Goal: Transaction & Acquisition: Purchase product/service

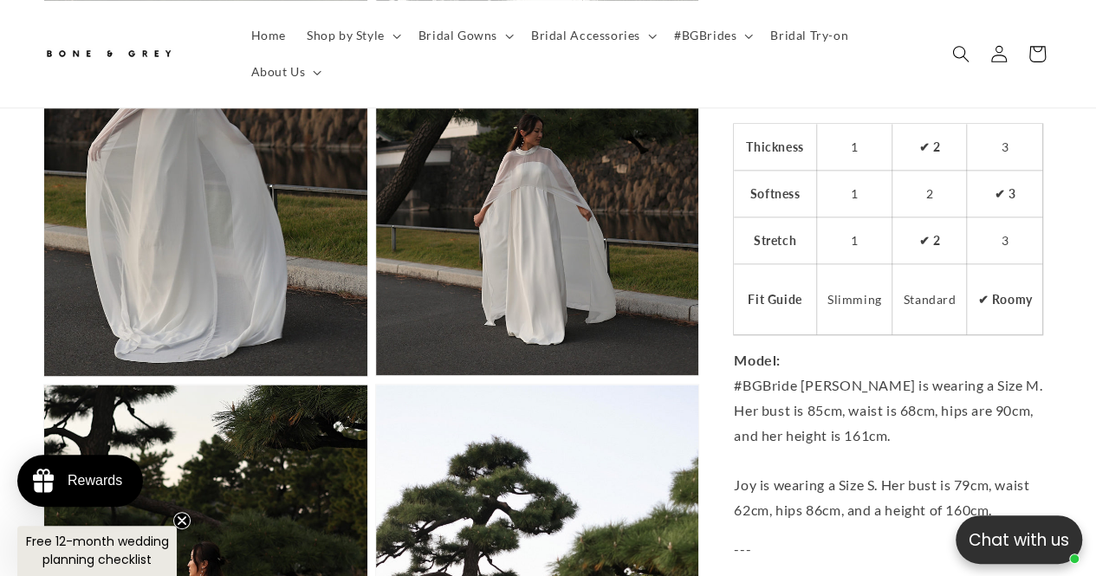
scroll to position [0, 360]
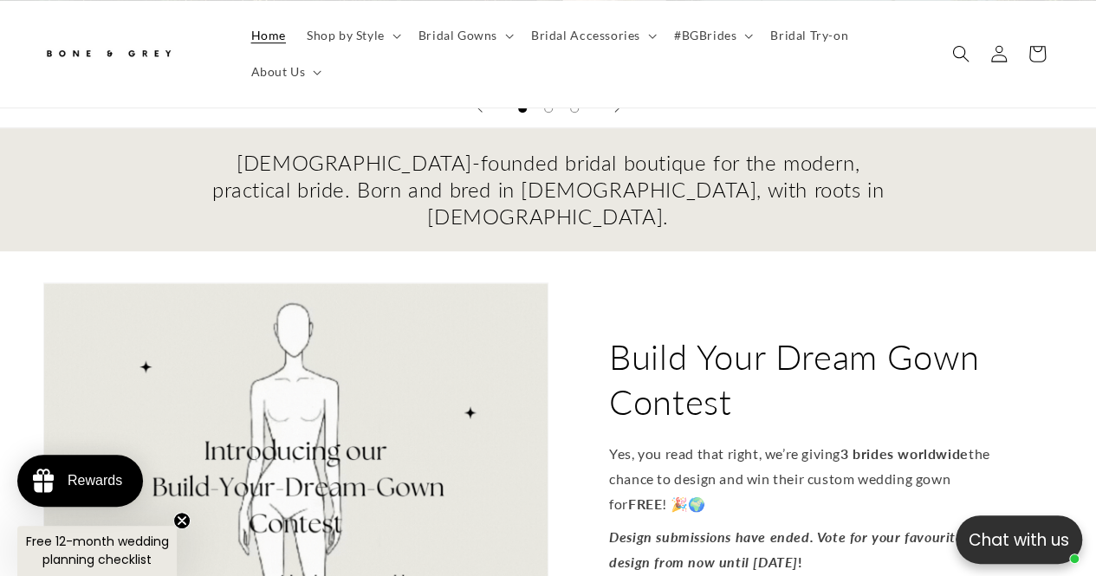
scroll to position [693, 0]
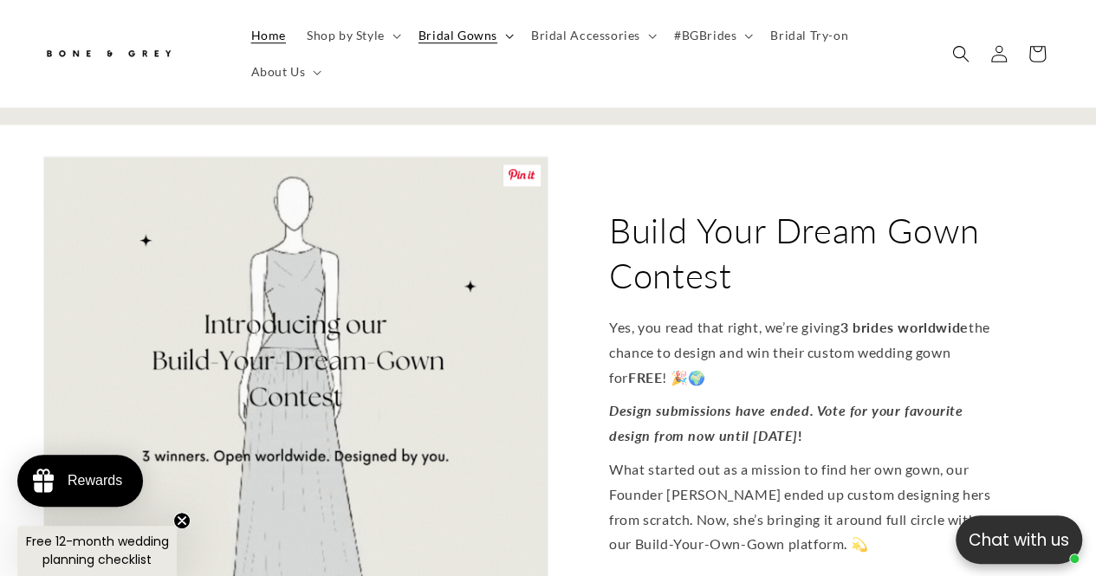
click at [505, 37] on icon at bounding box center [509, 36] width 9 height 5
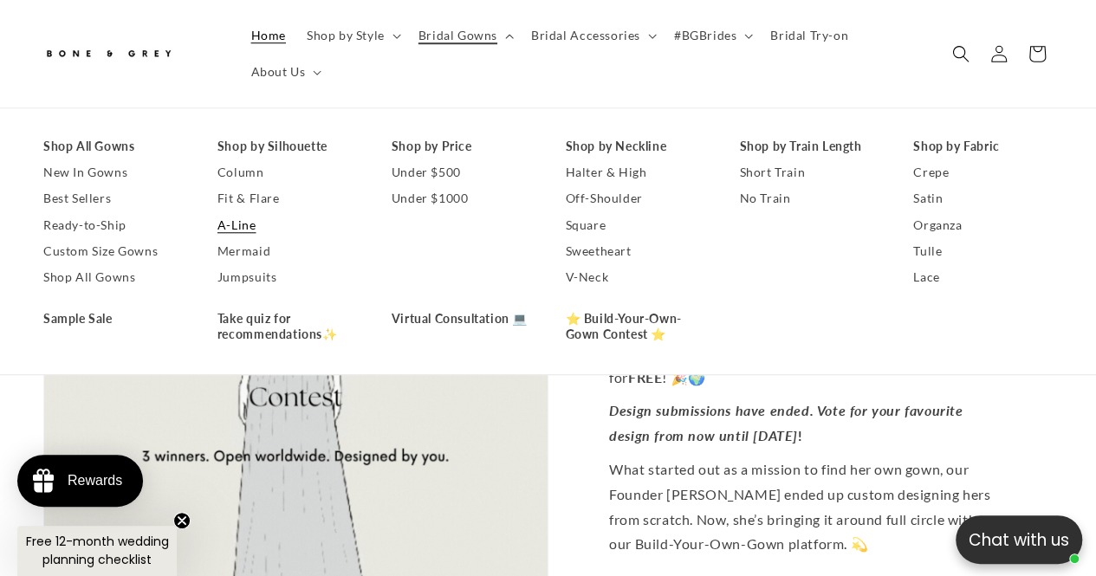
scroll to position [0, 720]
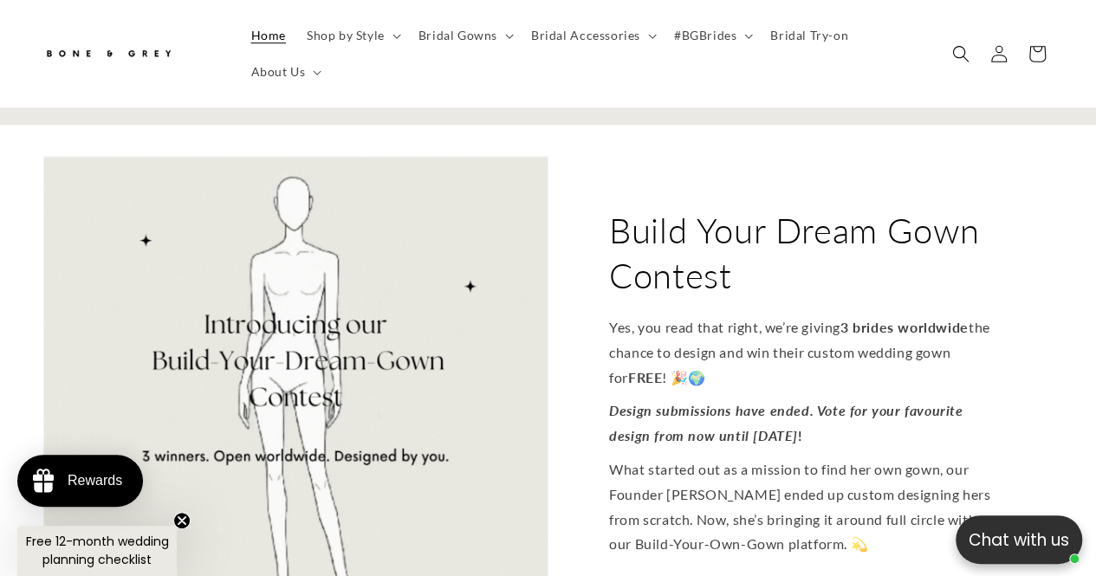
click at [877, 463] on p "What started out as a mission to find her own gown, our Founder Joy ended up cu…" at bounding box center [801, 507] width 384 height 100
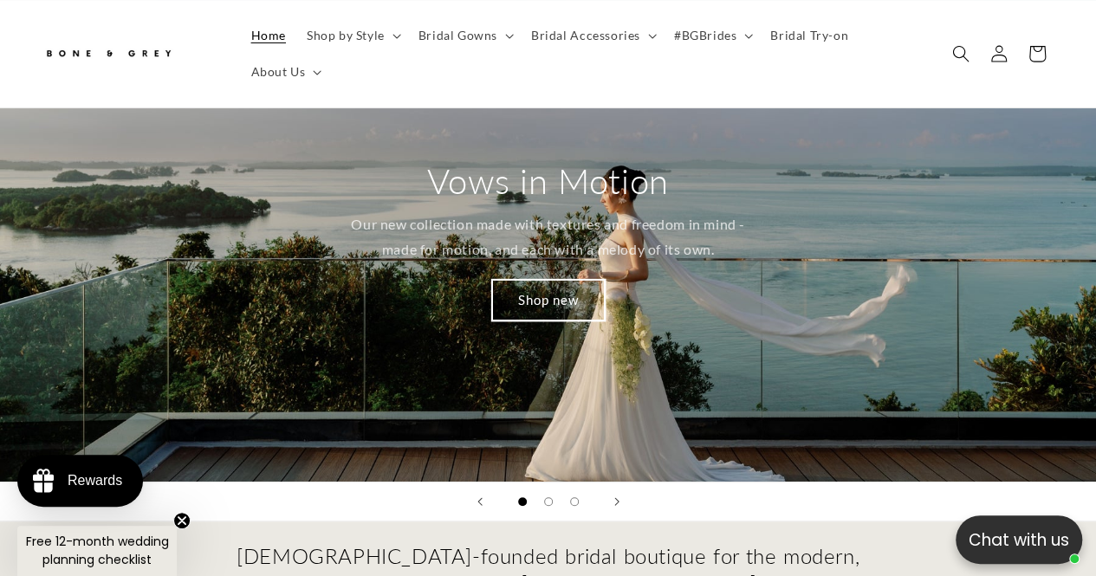
scroll to position [0, 0]
click at [566, 36] on span "Bridal Accessories" at bounding box center [585, 36] width 109 height 16
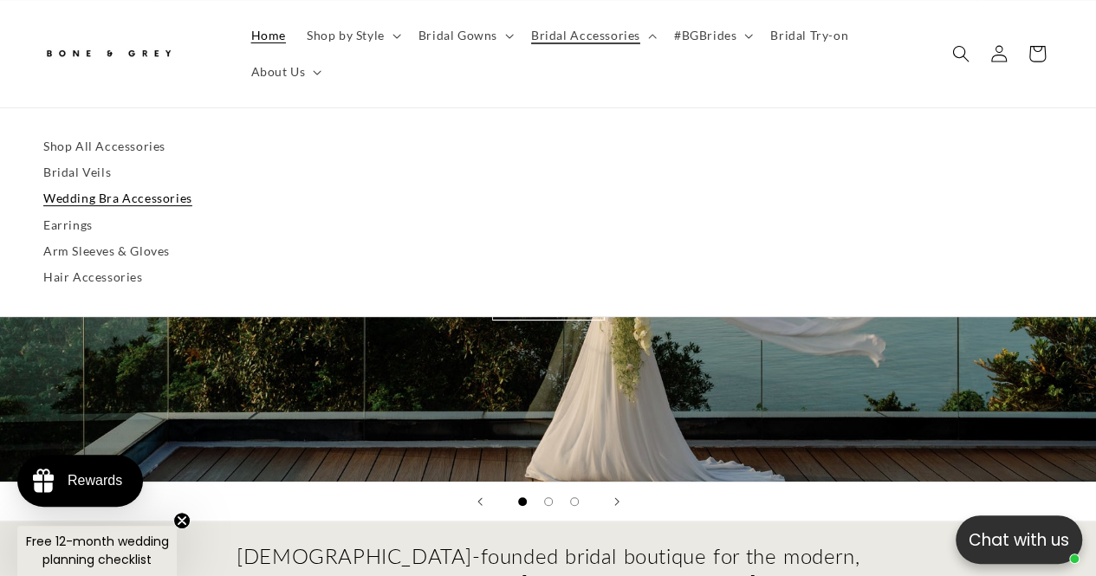
scroll to position [0, 360]
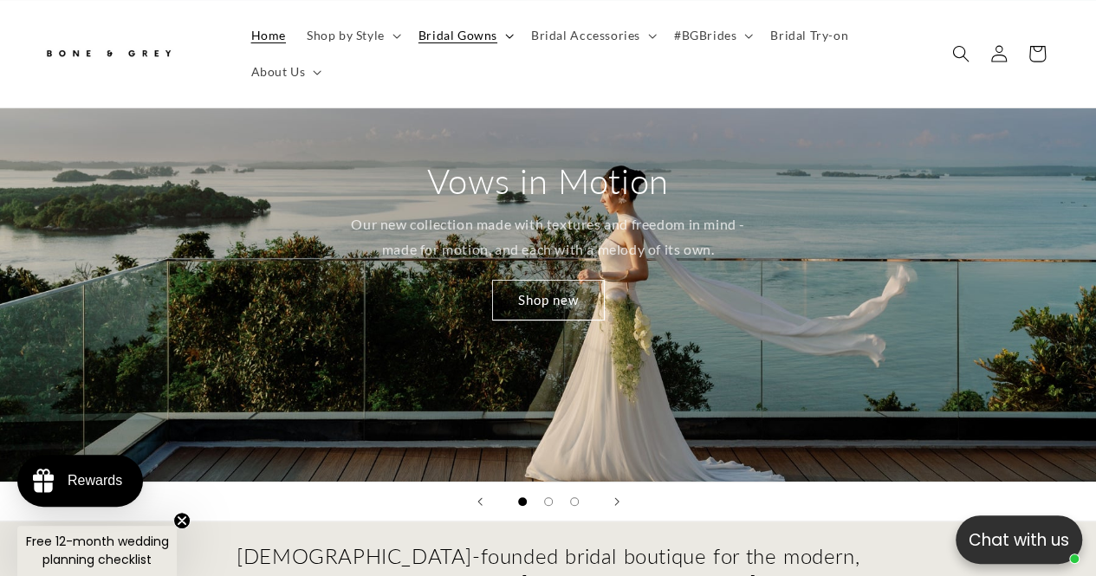
click at [436, 44] on summary "Bridal Gowns" at bounding box center [464, 35] width 113 height 36
click at [683, 482] on div "Bone and Grey Hero Banners" at bounding box center [548, 502] width 1096 height 40
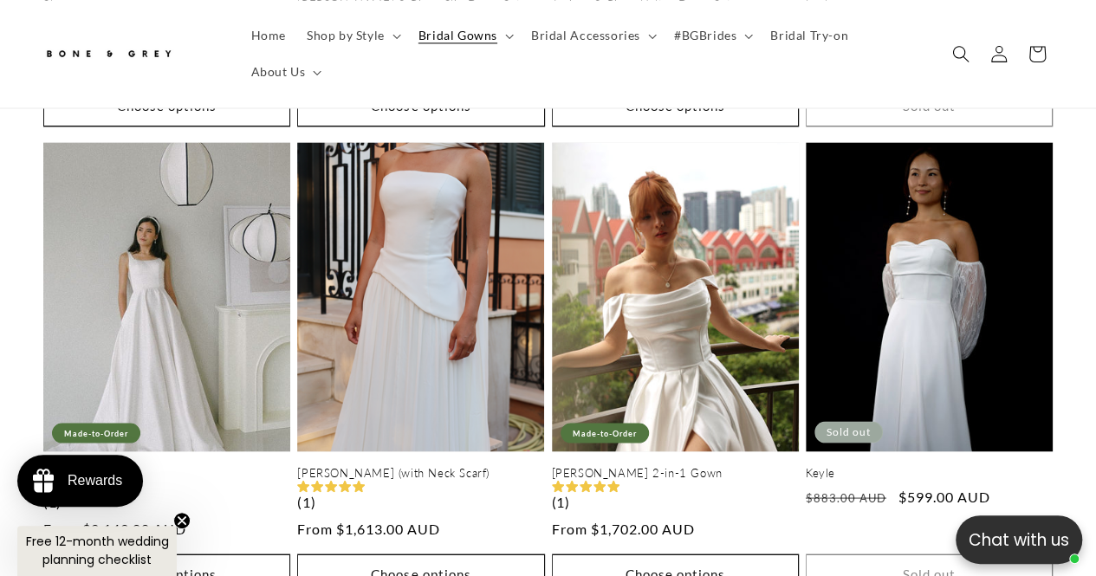
click at [6, 385] on div "[PERSON_NAME] (1) Regular price From $1,072.00 AUD Regular price Sale price Fro…" at bounding box center [548, 372] width 1096 height 1396
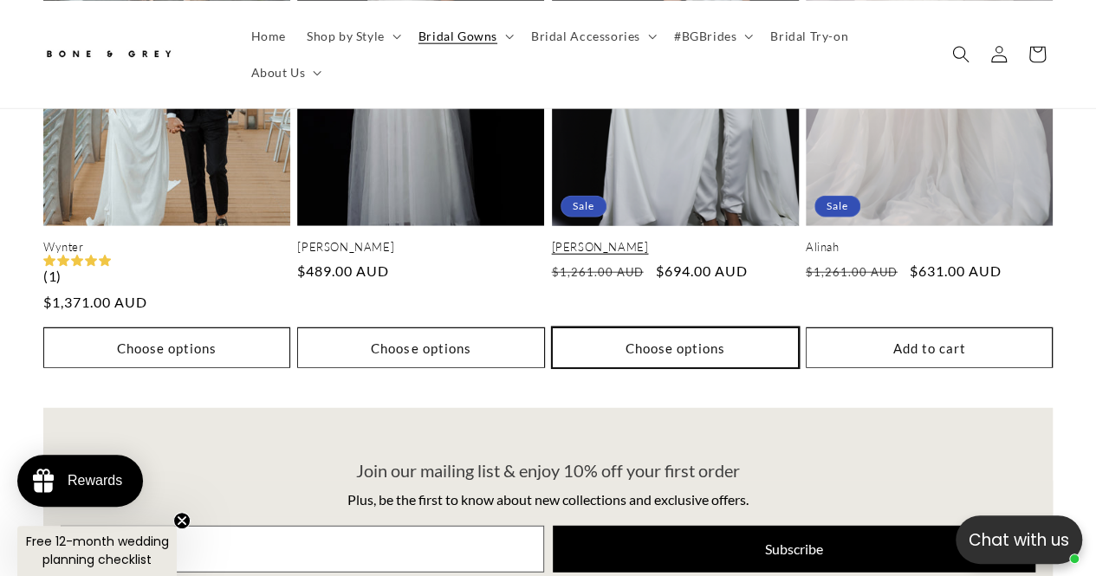
scroll to position [0, 720]
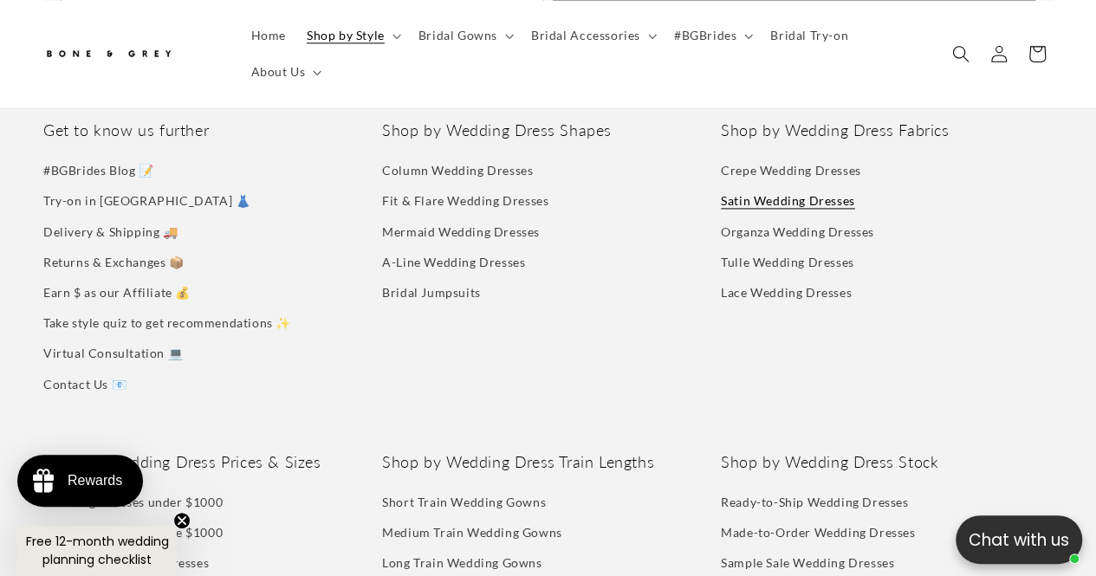
scroll to position [7795, 0]
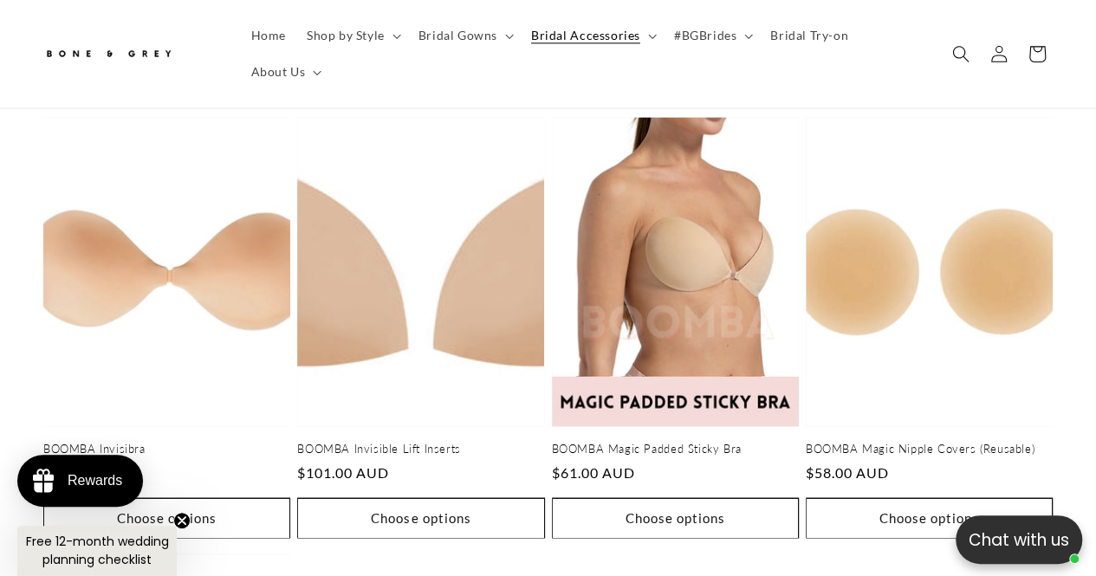
scroll to position [0, 720]
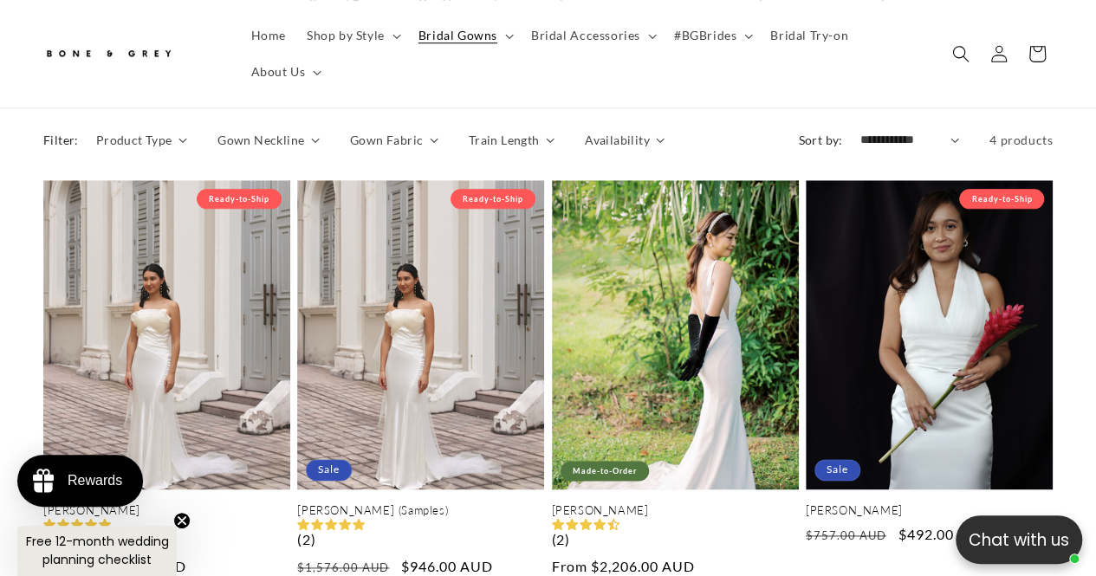
scroll to position [0, 360]
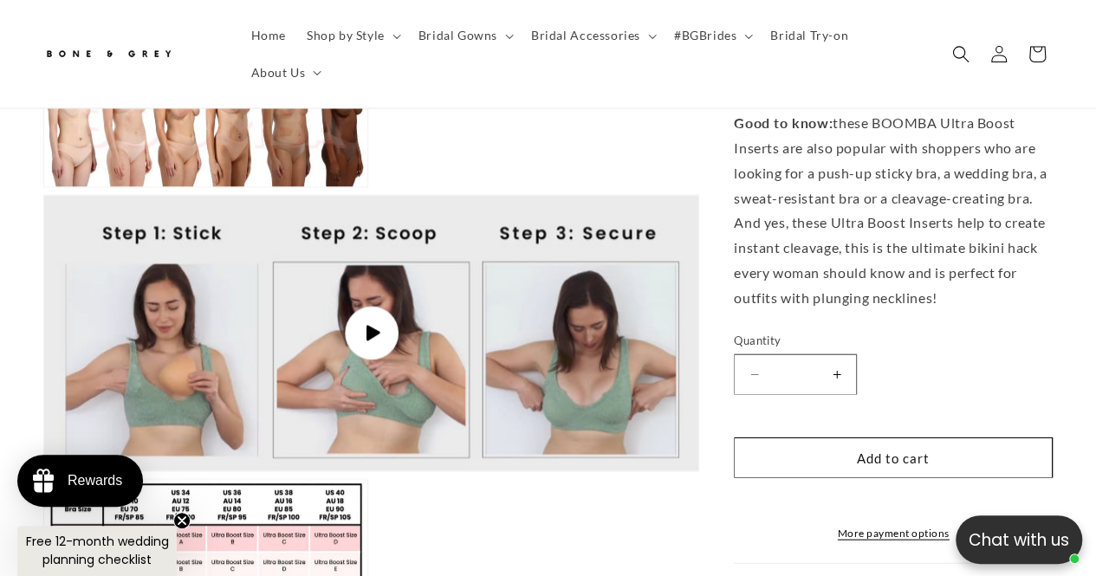
scroll to position [1559, 0]
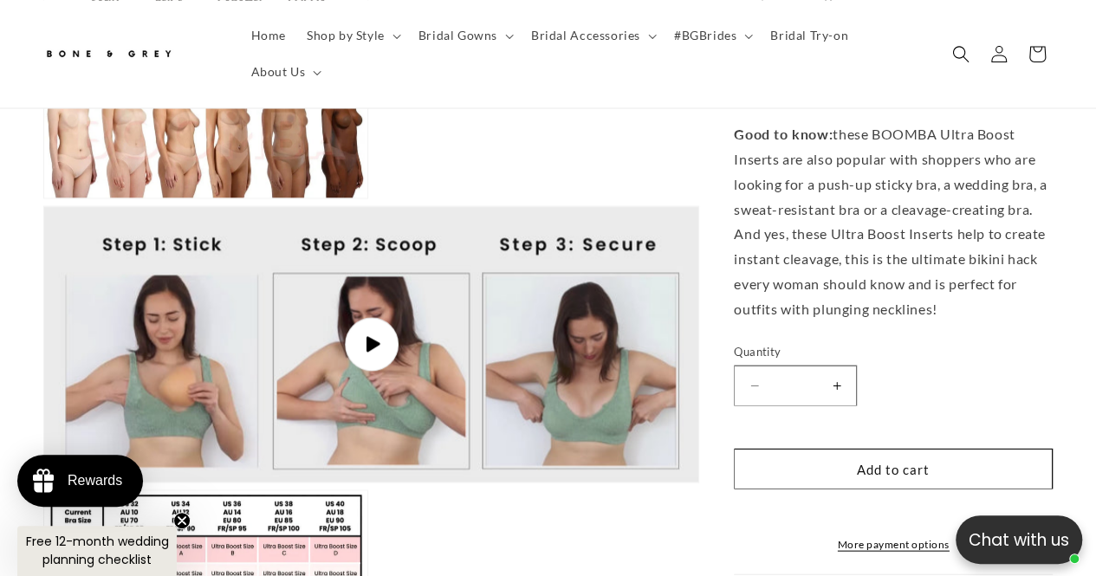
click at [940, 198] on span "Good to know: these BOOMBA Ultra Boost Inserts are also popular with shoppers w…" at bounding box center [890, 220] width 313 height 191
click at [916, 208] on span "Good to know: these BOOMBA Ultra Boost Inserts are also popular with shoppers w…" at bounding box center [890, 220] width 313 height 191
